Goal: Task Accomplishment & Management: Use online tool/utility

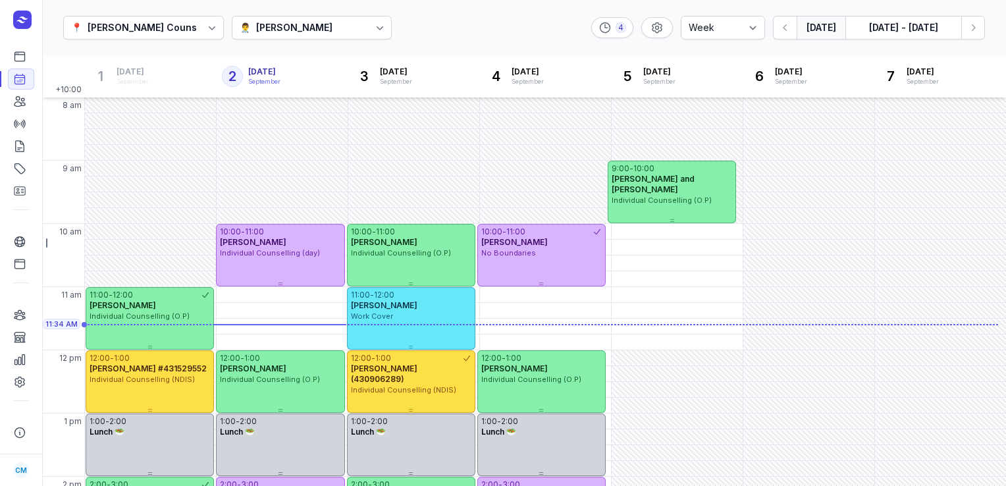
select select "week"
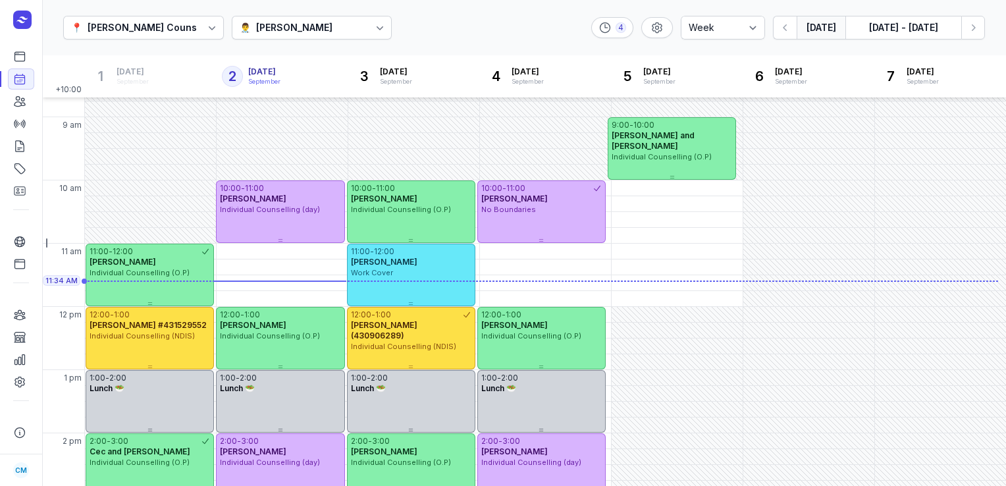
click at [289, 30] on div "[PERSON_NAME]" at bounding box center [294, 28] width 76 height 16
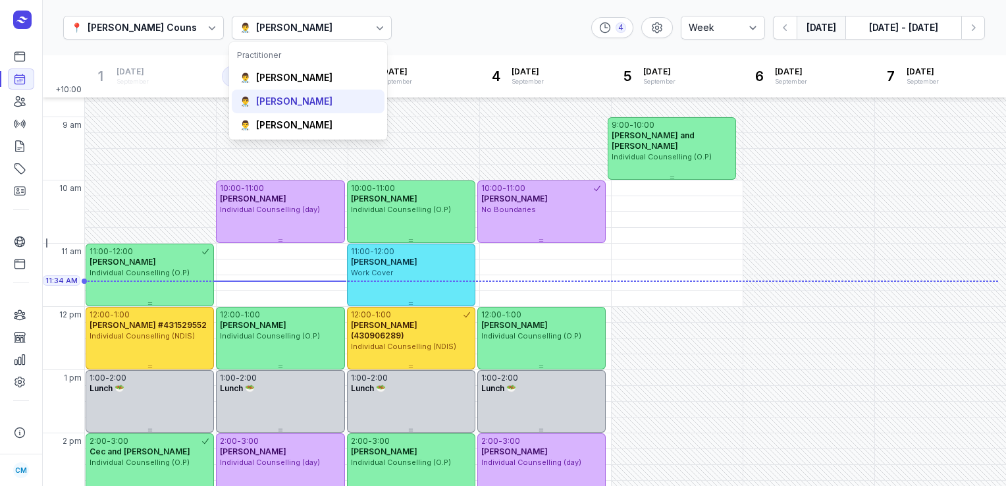
click at [276, 91] on div "👨‍⚕️ [PERSON_NAME]" at bounding box center [308, 102] width 153 height 24
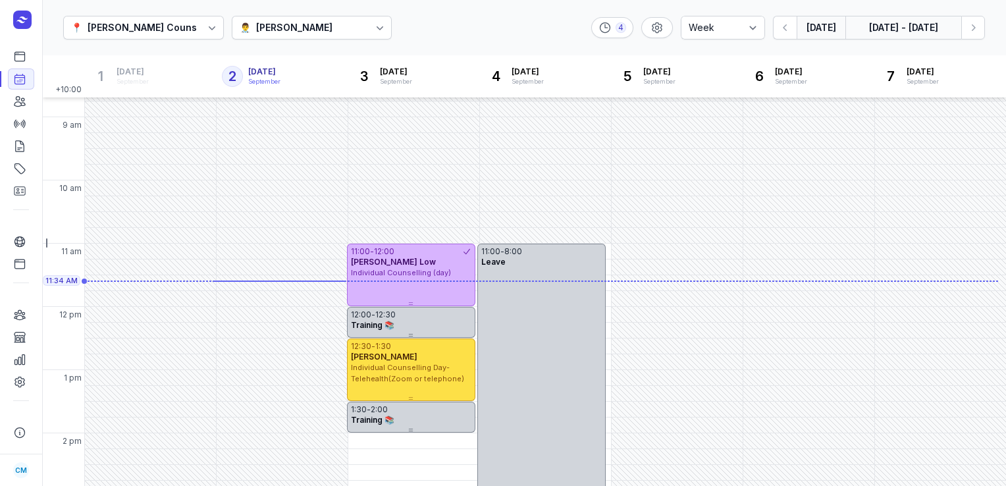
click at [875, 25] on button "[DATE] - [DATE]" at bounding box center [904, 28] width 116 height 24
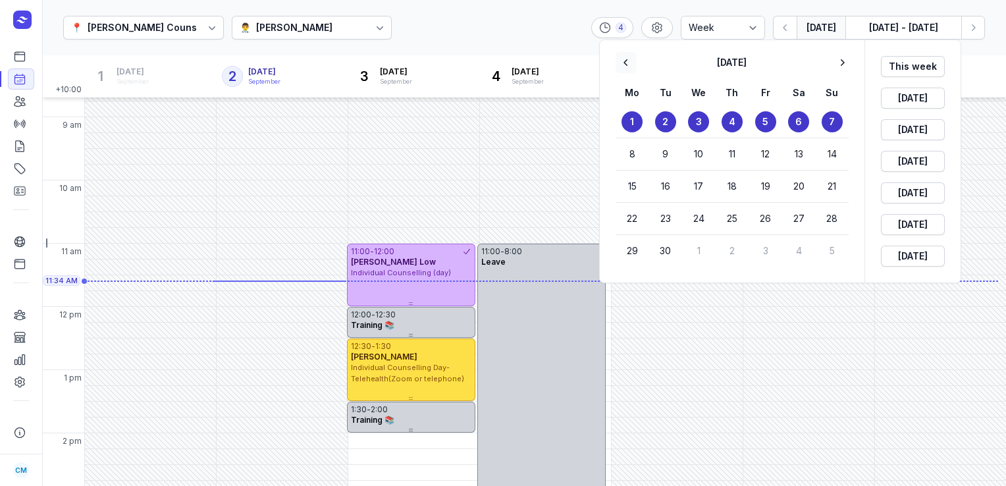
click at [630, 63] on icon "button" at bounding box center [626, 62] width 13 height 13
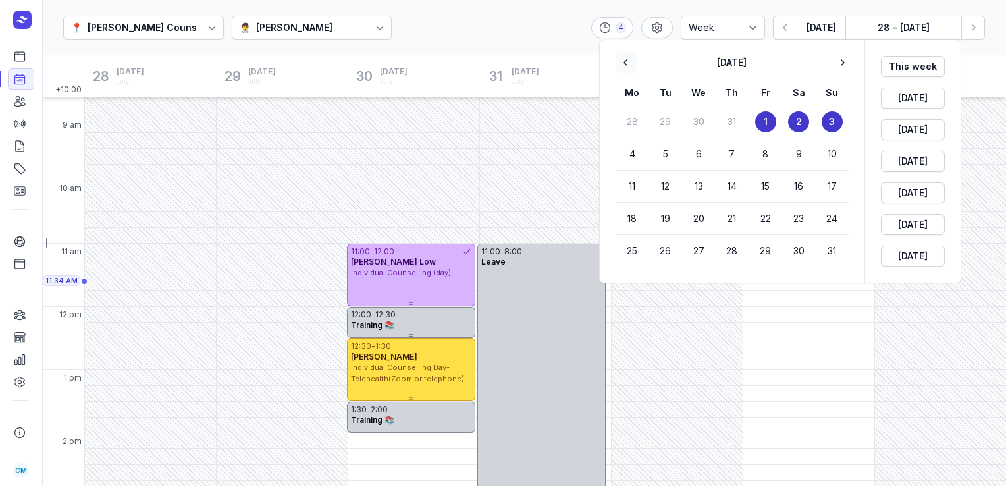
click at [630, 63] on icon "button" at bounding box center [626, 62] width 13 height 13
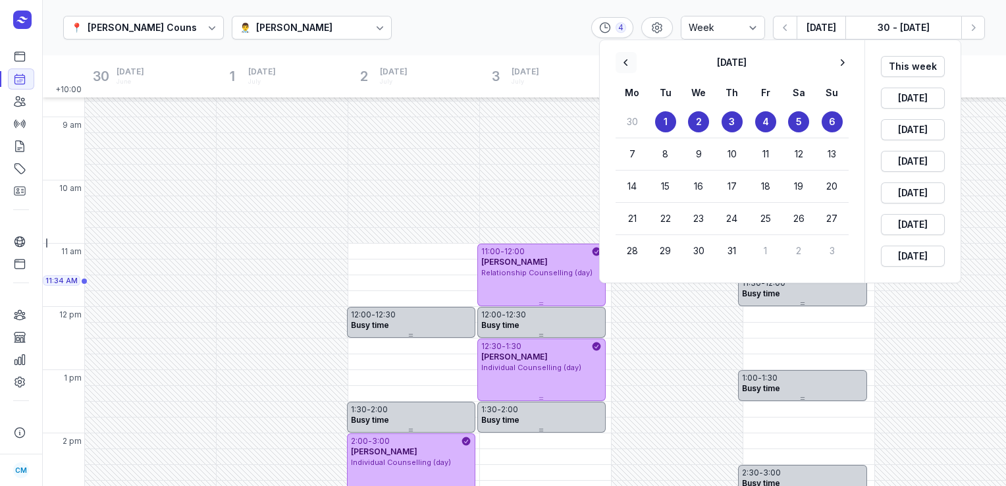
click at [630, 63] on icon "button" at bounding box center [626, 62] width 13 height 13
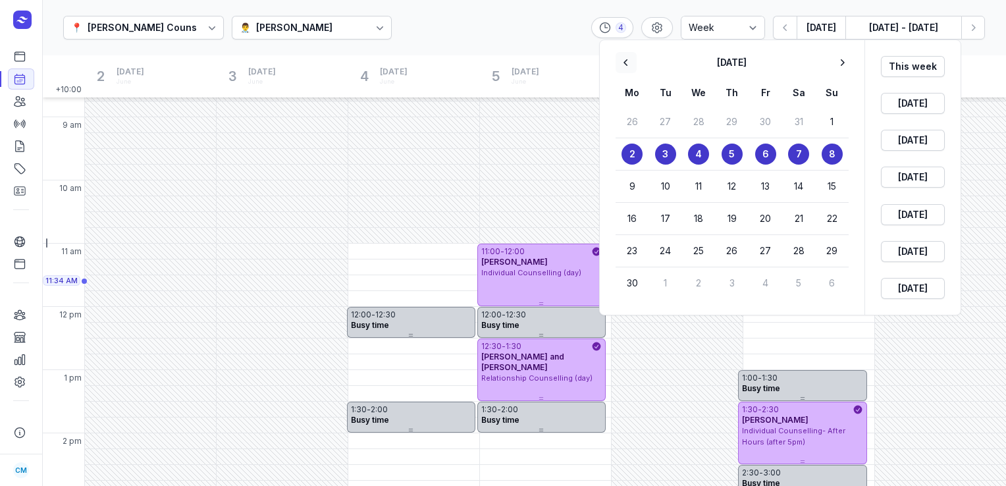
click at [630, 63] on icon "button" at bounding box center [626, 62] width 13 height 13
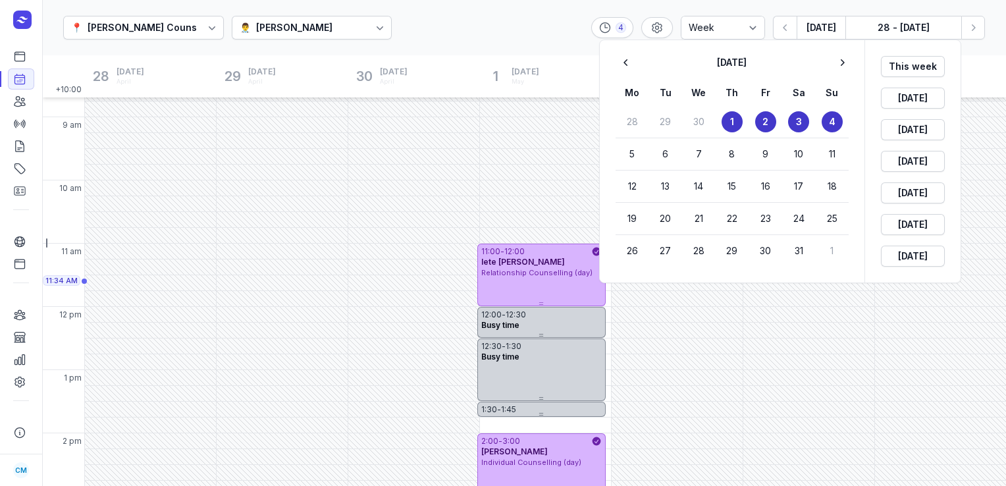
click at [730, 120] on time "1" at bounding box center [732, 121] width 4 height 13
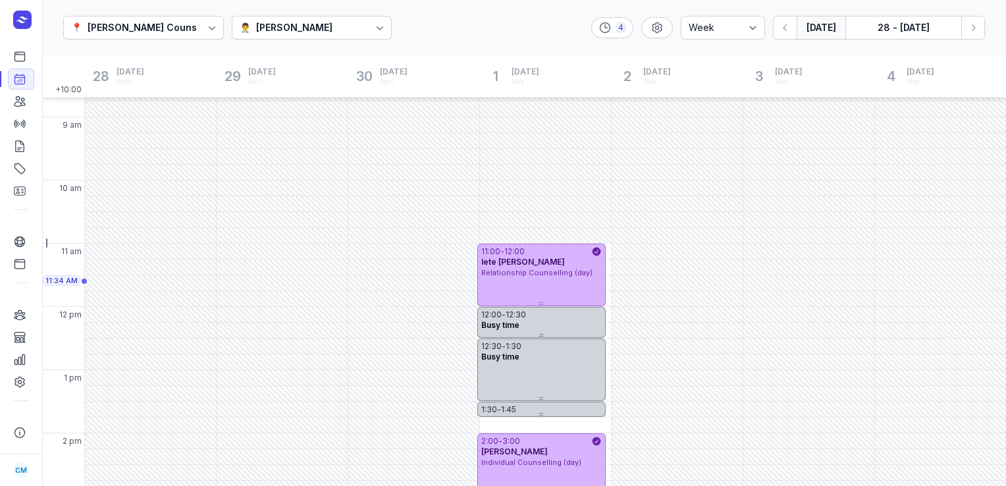
click at [819, 30] on button "[DATE]" at bounding box center [821, 28] width 49 height 24
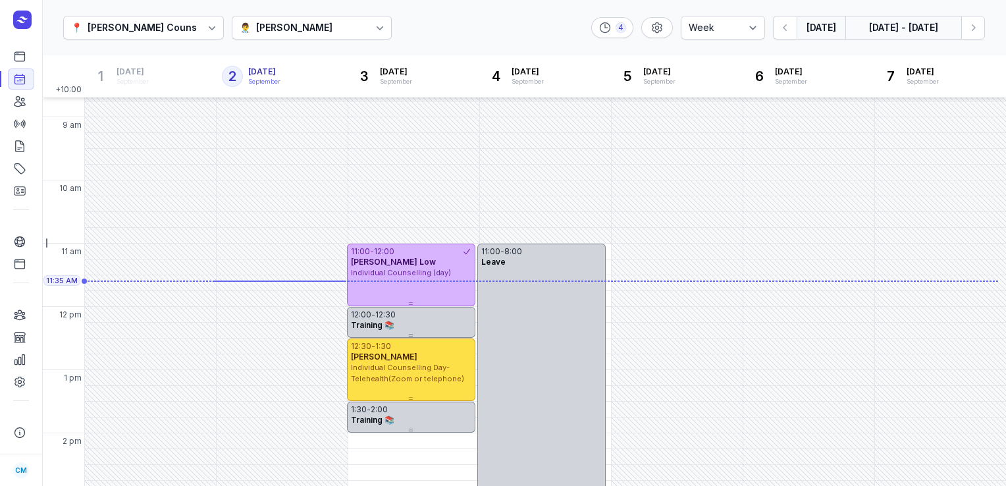
click at [884, 28] on button "[DATE] - [DATE]" at bounding box center [904, 28] width 116 height 24
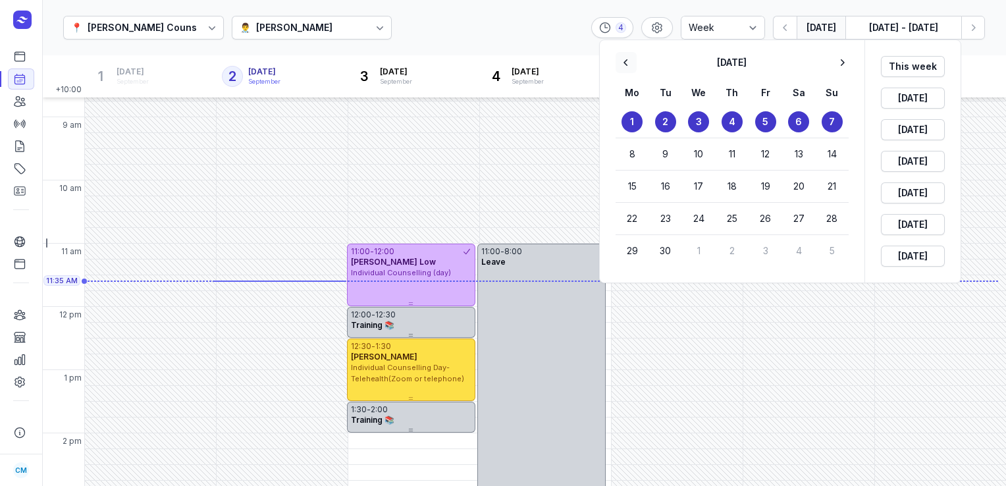
click at [624, 65] on icon "button" at bounding box center [626, 62] width 13 height 13
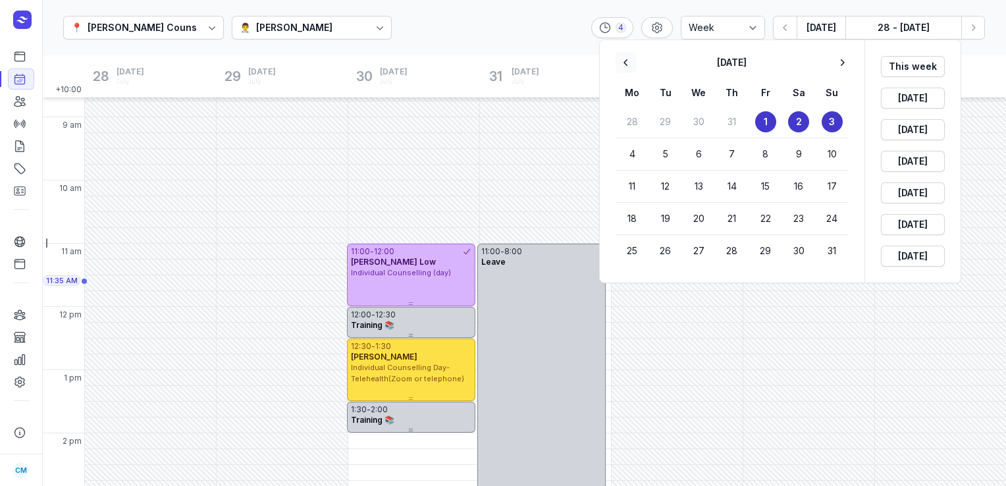
click at [624, 65] on icon "button" at bounding box center [626, 62] width 13 height 13
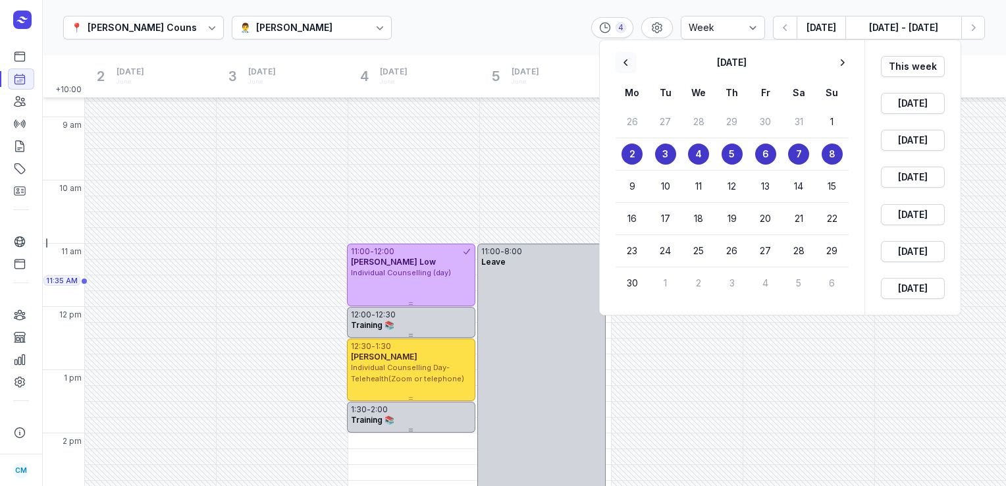
click at [624, 65] on icon "button" at bounding box center [626, 62] width 13 height 13
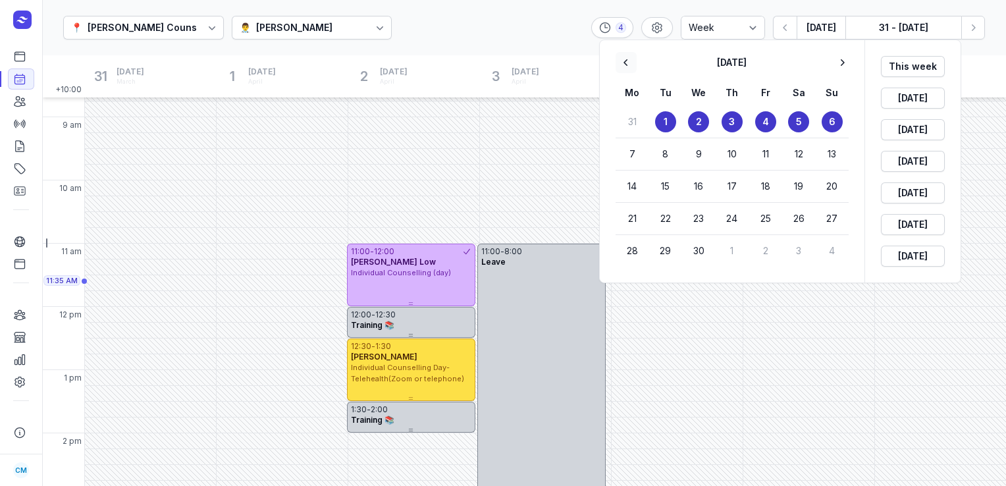
click at [624, 65] on icon "button" at bounding box center [626, 62] width 13 height 13
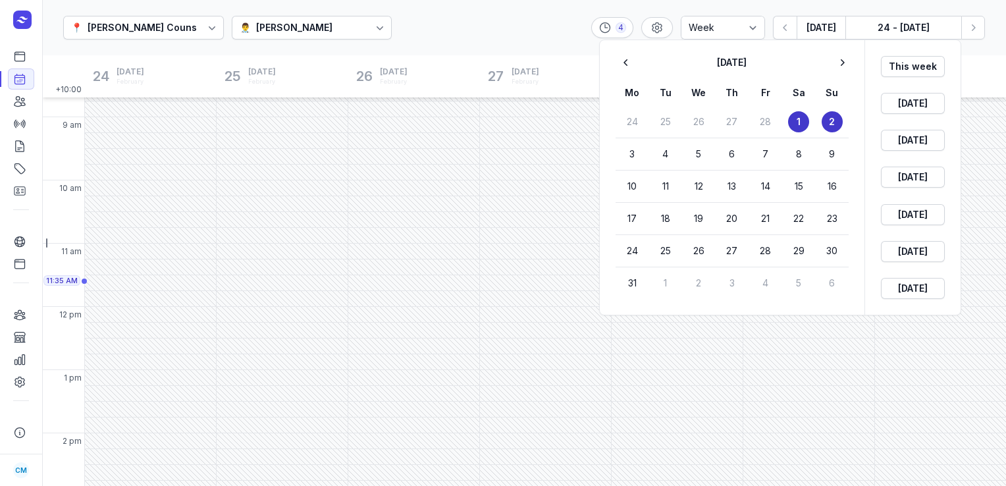
click at [795, 118] on button "1" at bounding box center [798, 121] width 21 height 21
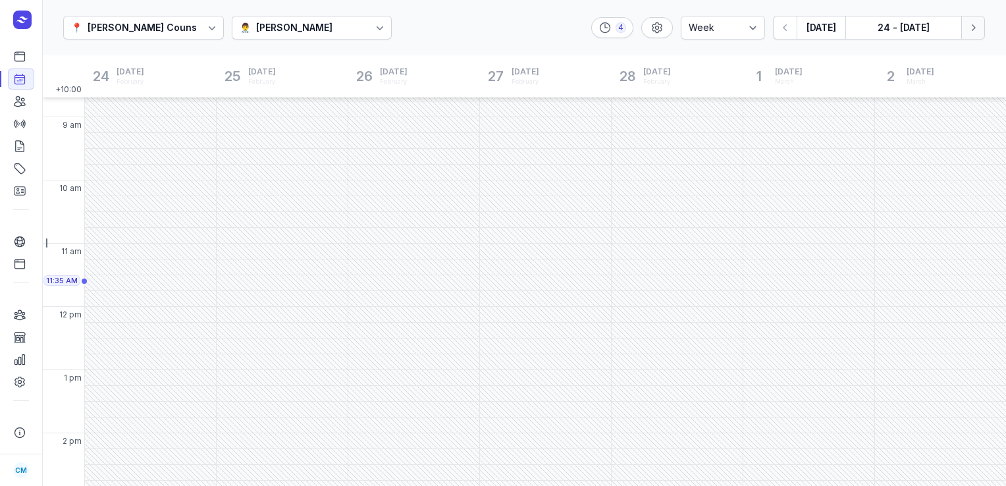
click at [975, 25] on icon "button" at bounding box center [973, 27] width 13 height 13
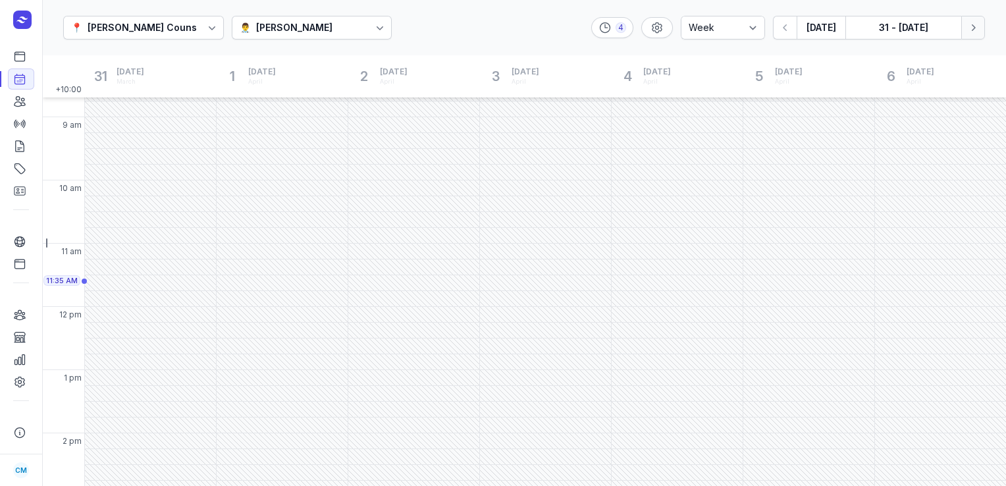
click at [975, 25] on icon "button" at bounding box center [973, 27] width 13 height 13
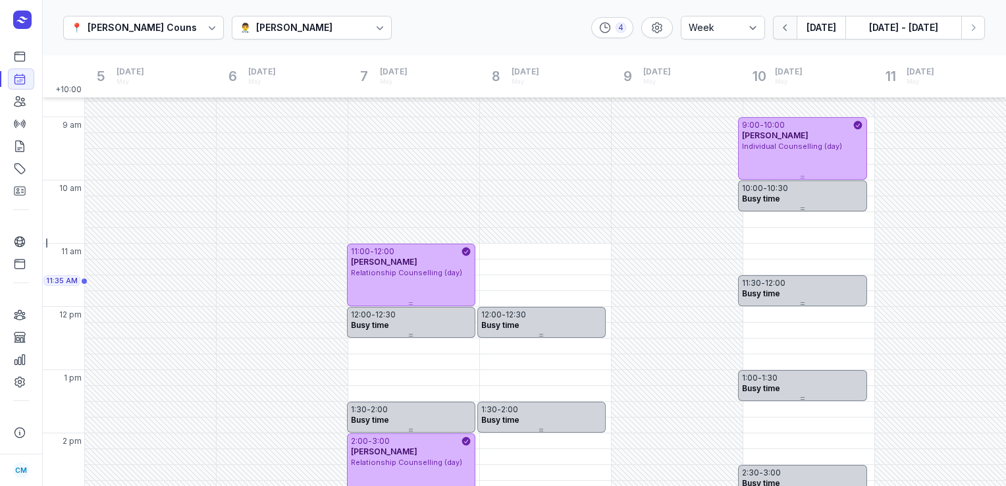
click at [777, 36] on button "button" at bounding box center [785, 28] width 24 height 24
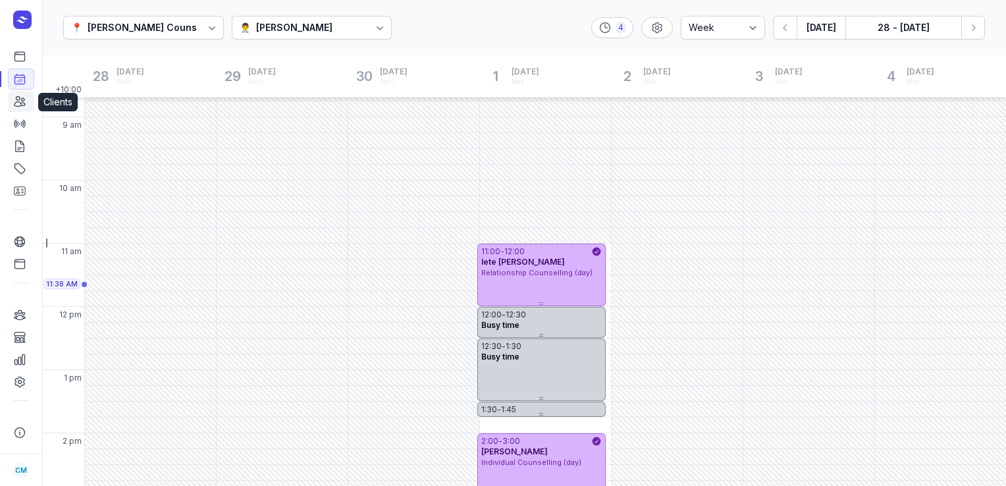
click at [23, 98] on icon at bounding box center [19, 101] width 13 height 13
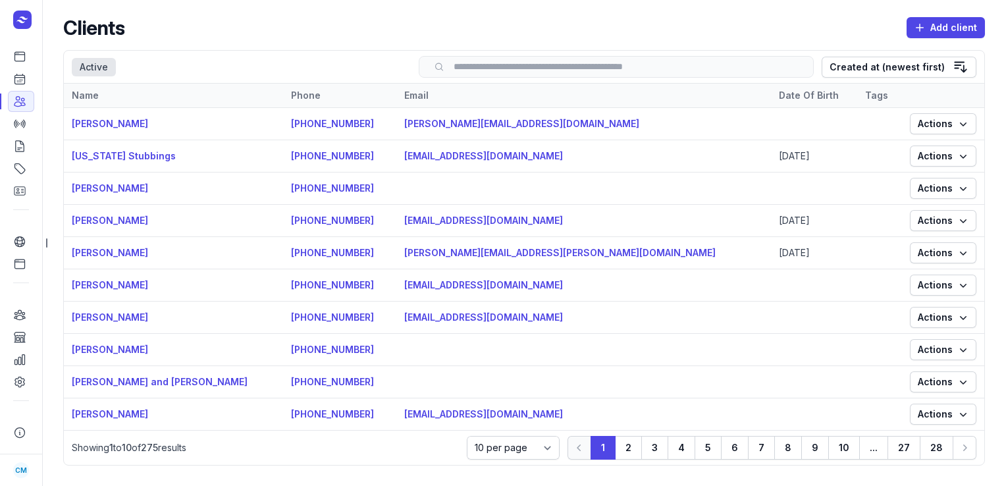
click at [543, 66] on input "search" at bounding box center [616, 67] width 367 height 10
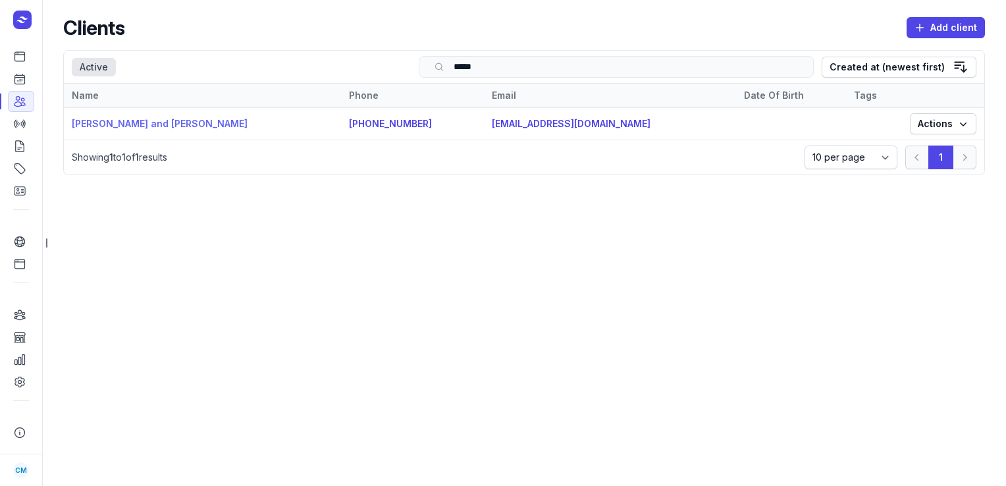
type input "*****"
click at [170, 121] on link "[PERSON_NAME] and [PERSON_NAME]" at bounding box center [160, 123] width 176 height 11
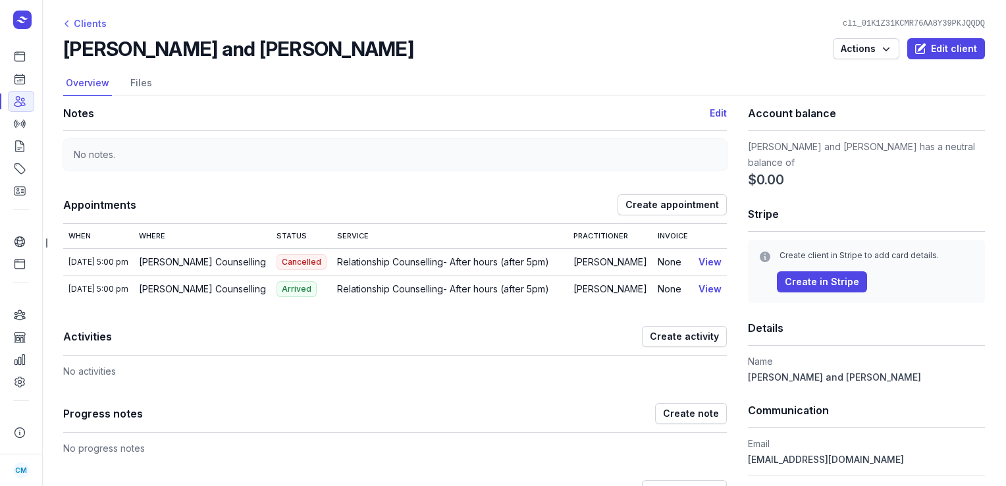
click at [83, 17] on div "Clients" at bounding box center [84, 24] width 43 height 16
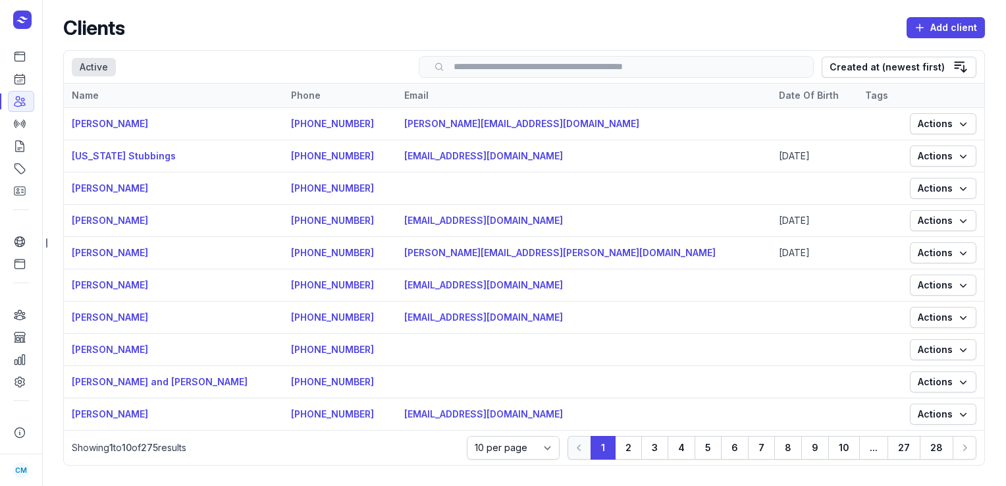
click at [527, 65] on input "search" at bounding box center [616, 67] width 367 height 10
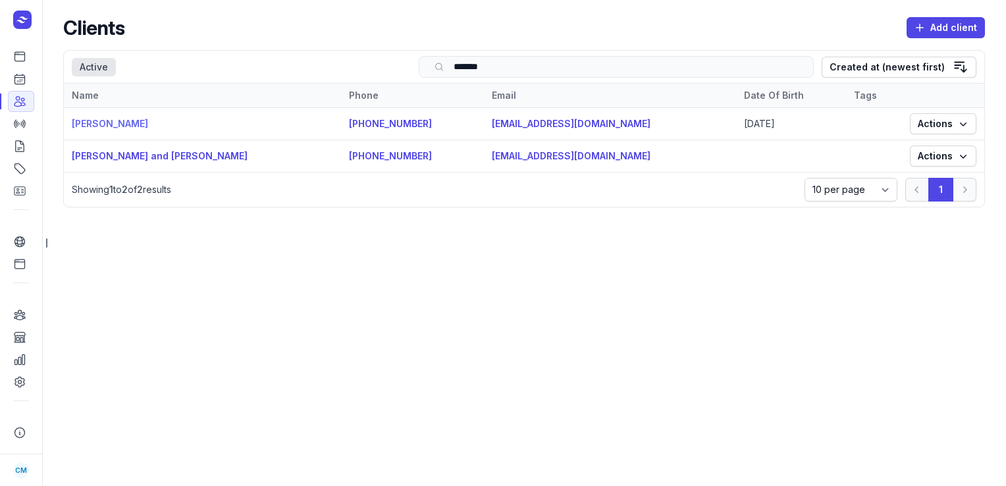
type input "*******"
click at [132, 125] on link "[PERSON_NAME]" at bounding box center [110, 123] width 76 height 11
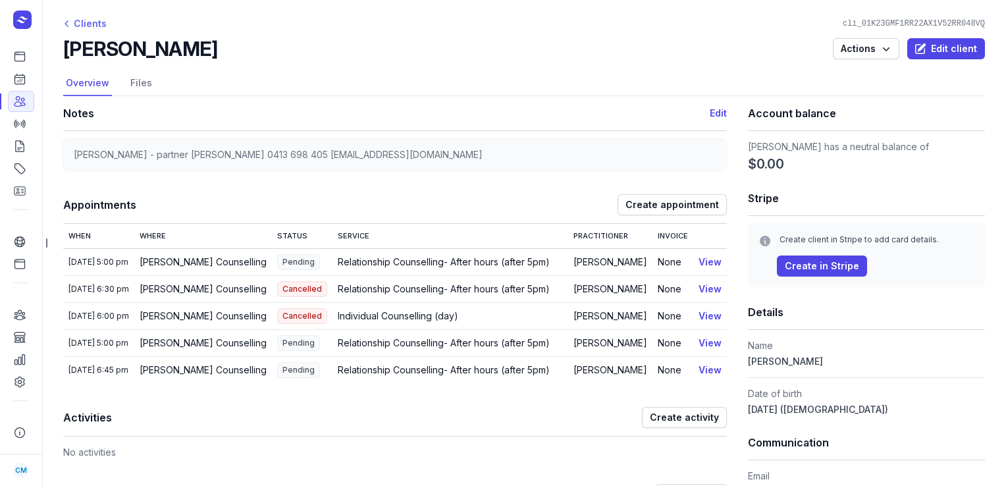
click at [93, 21] on div "Clients" at bounding box center [84, 24] width 43 height 16
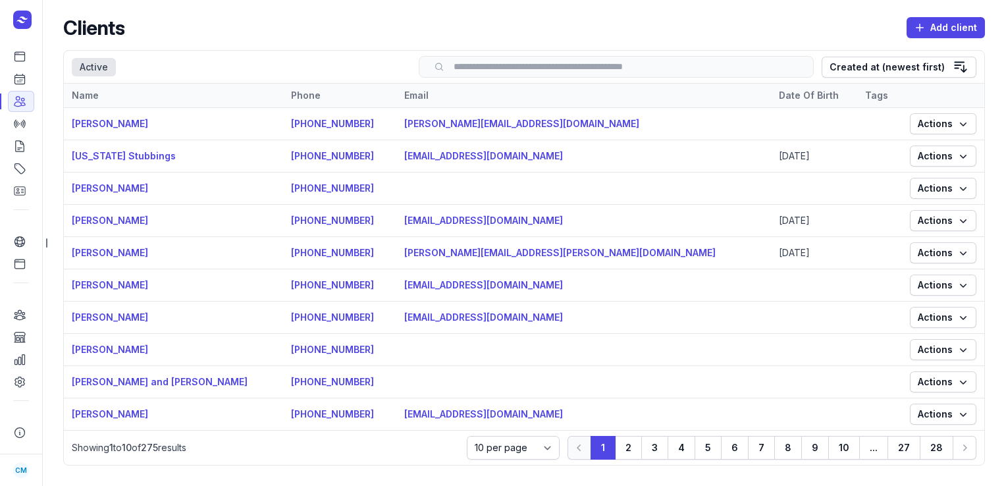
click at [519, 65] on input "search" at bounding box center [616, 67] width 367 height 10
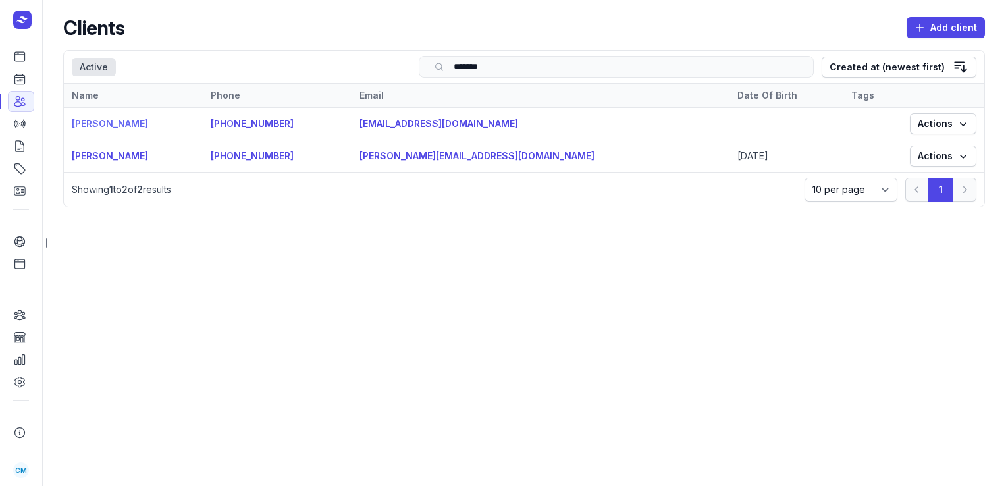
type input "*******"
click at [119, 127] on link "[PERSON_NAME]" at bounding box center [110, 123] width 76 height 11
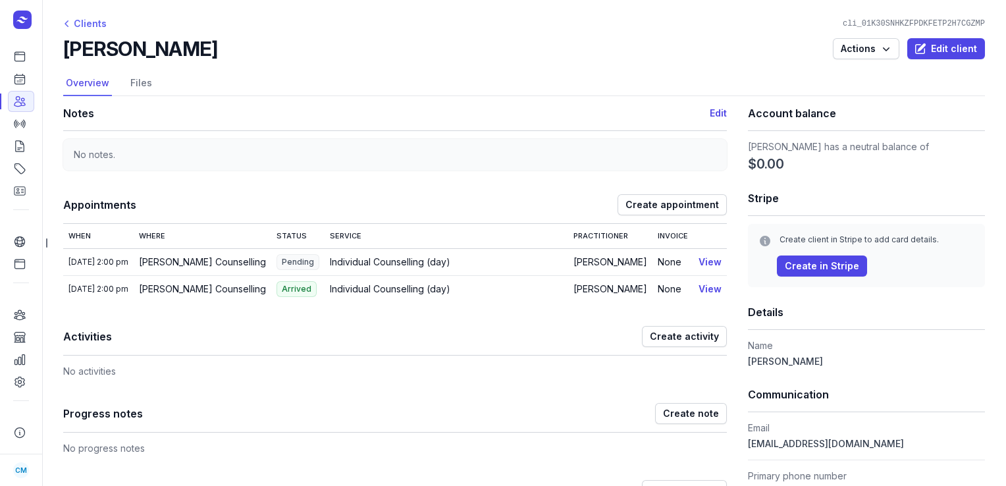
click at [97, 22] on div "Clients" at bounding box center [84, 24] width 43 height 16
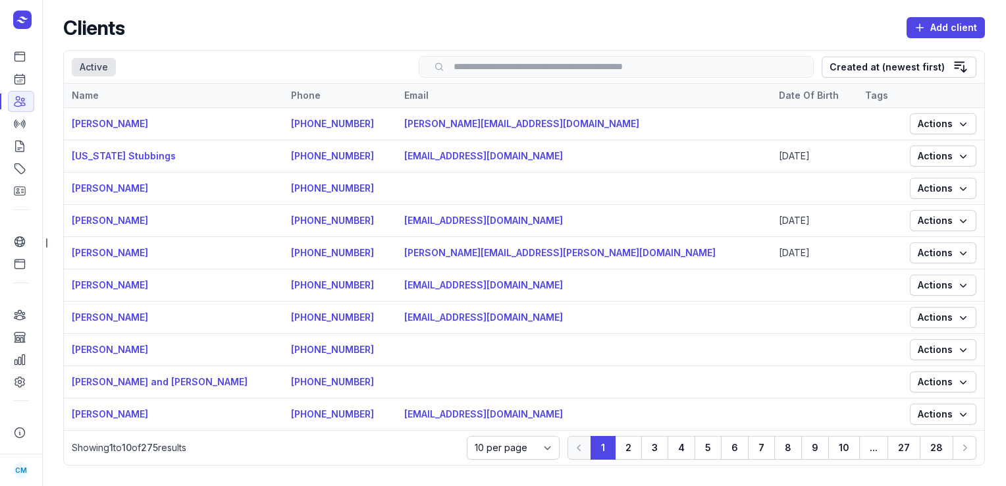
click at [502, 65] on input "search" at bounding box center [616, 67] width 367 height 10
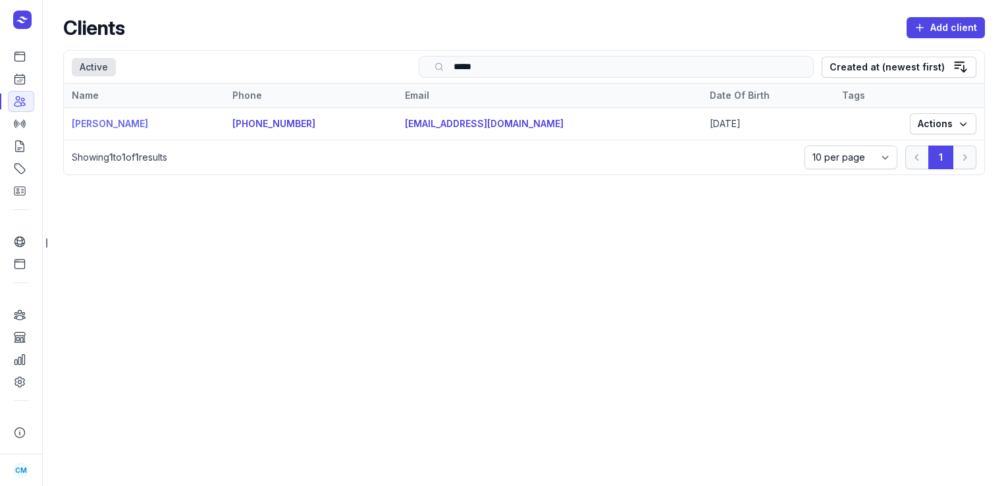
type input "*****"
click at [100, 128] on link "[PERSON_NAME]" at bounding box center [110, 123] width 76 height 11
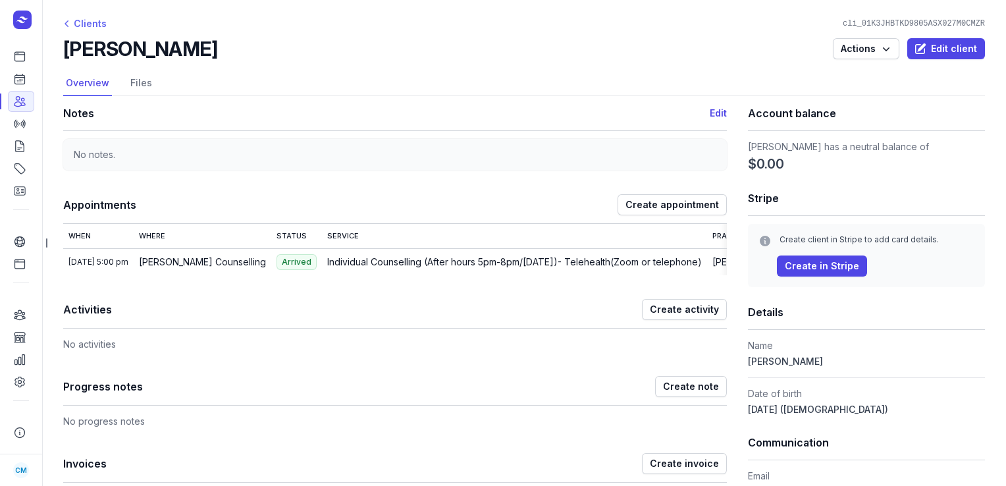
click at [87, 17] on div "Clients" at bounding box center [84, 24] width 43 height 16
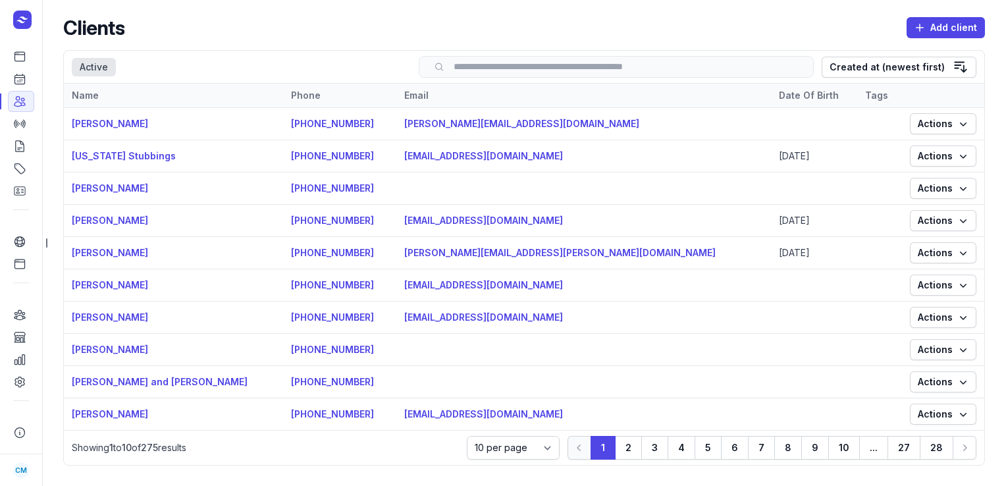
click at [491, 70] on input "search" at bounding box center [616, 67] width 367 height 10
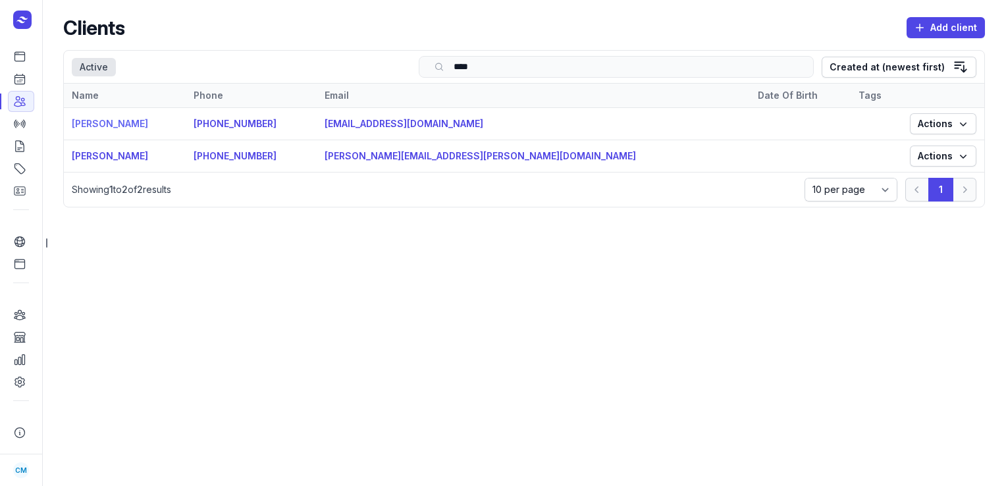
type input "****"
click at [90, 118] on link "[PERSON_NAME]" at bounding box center [110, 123] width 76 height 11
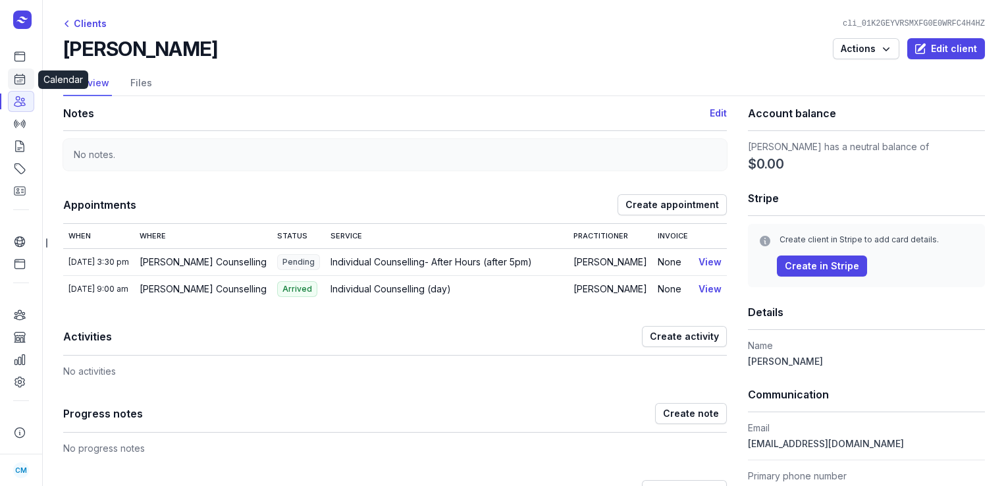
click at [16, 81] on icon at bounding box center [19, 78] width 13 height 13
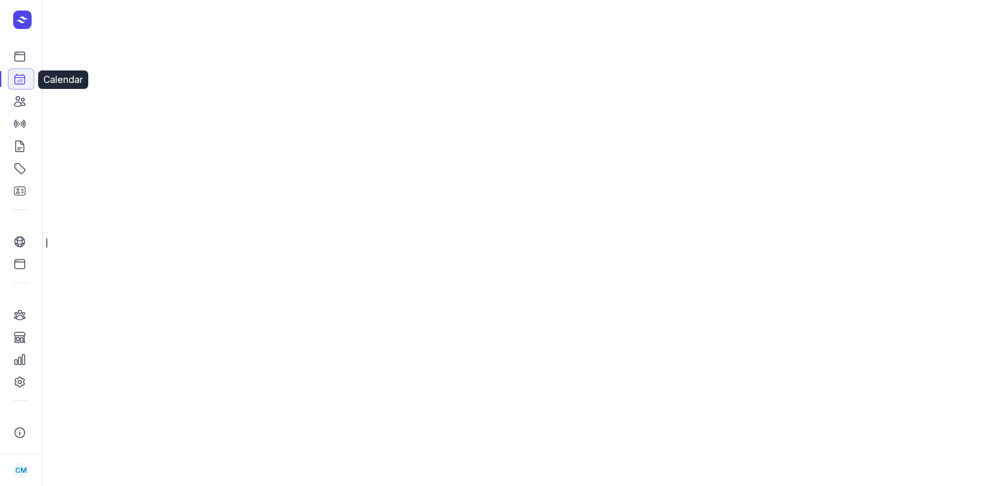
select select "week"
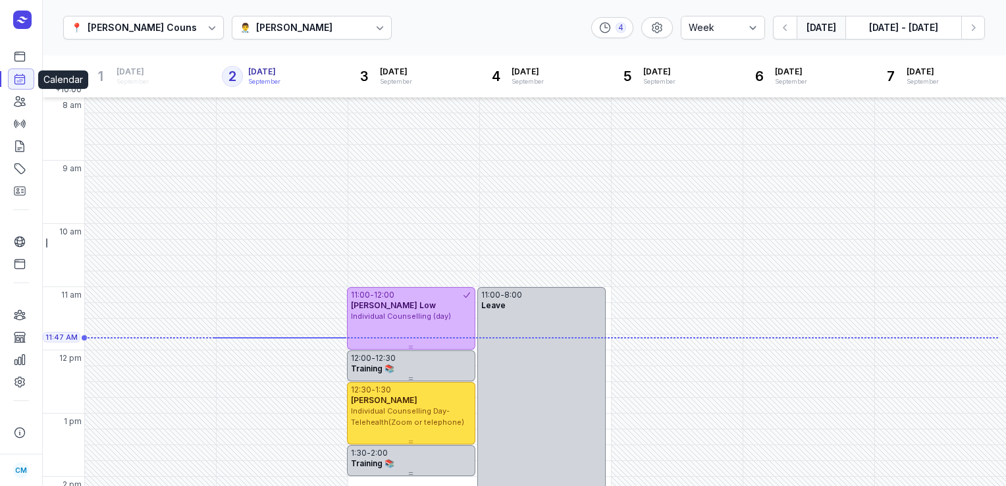
scroll to position [75, 0]
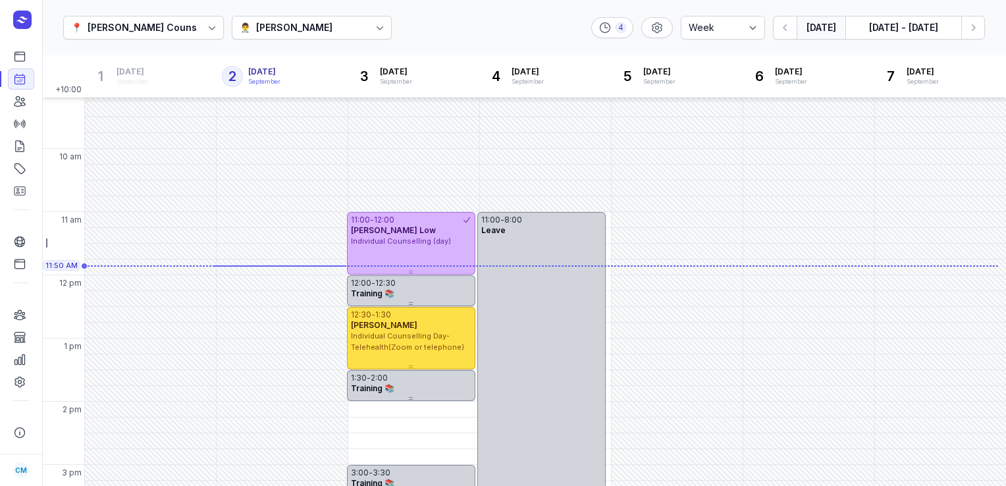
click at [277, 38] on div "👨‍⚕️ [PERSON_NAME]" at bounding box center [312, 28] width 161 height 24
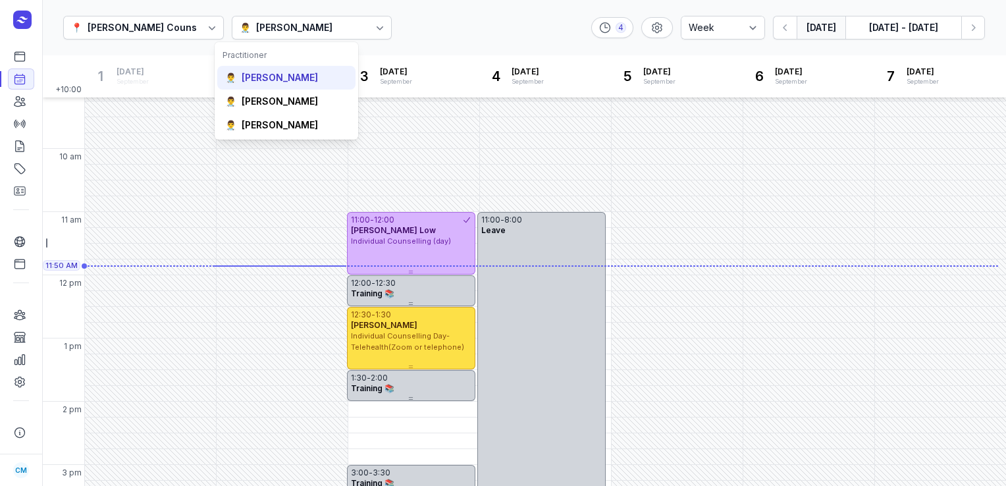
click at [271, 78] on div "[PERSON_NAME]" at bounding box center [280, 77] width 76 height 13
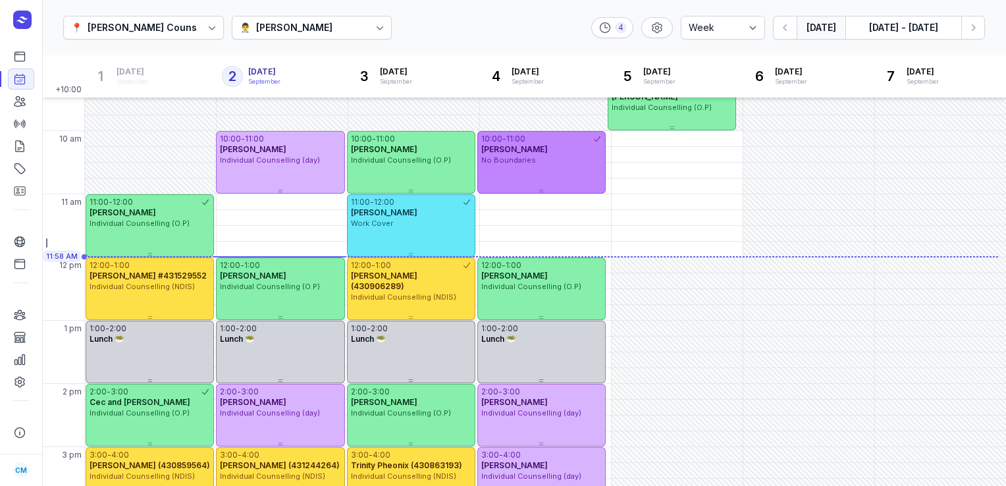
scroll to position [92, 0]
